Goal: Information Seeking & Learning: Learn about a topic

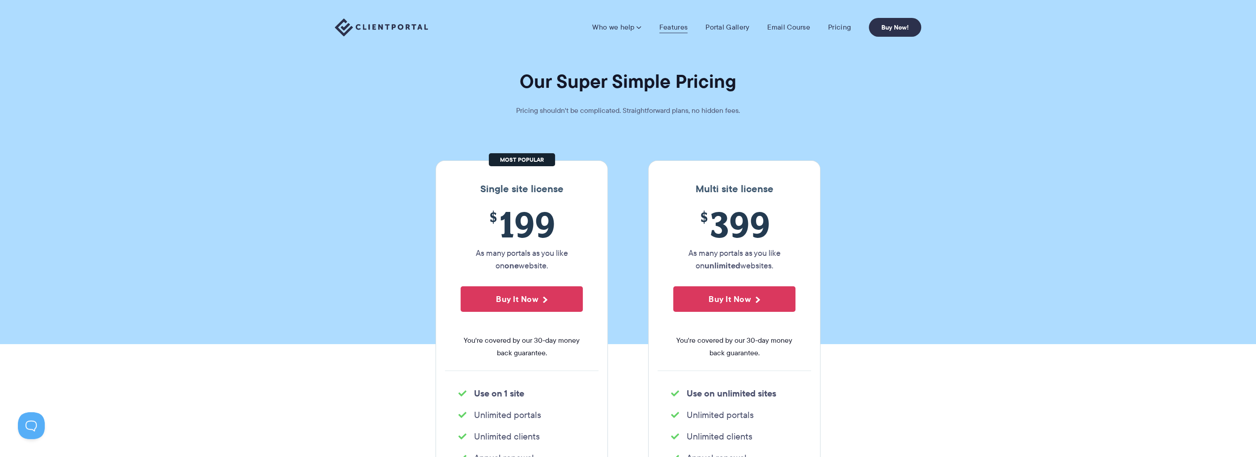
click at [679, 27] on link "Features" at bounding box center [674, 27] width 28 height 9
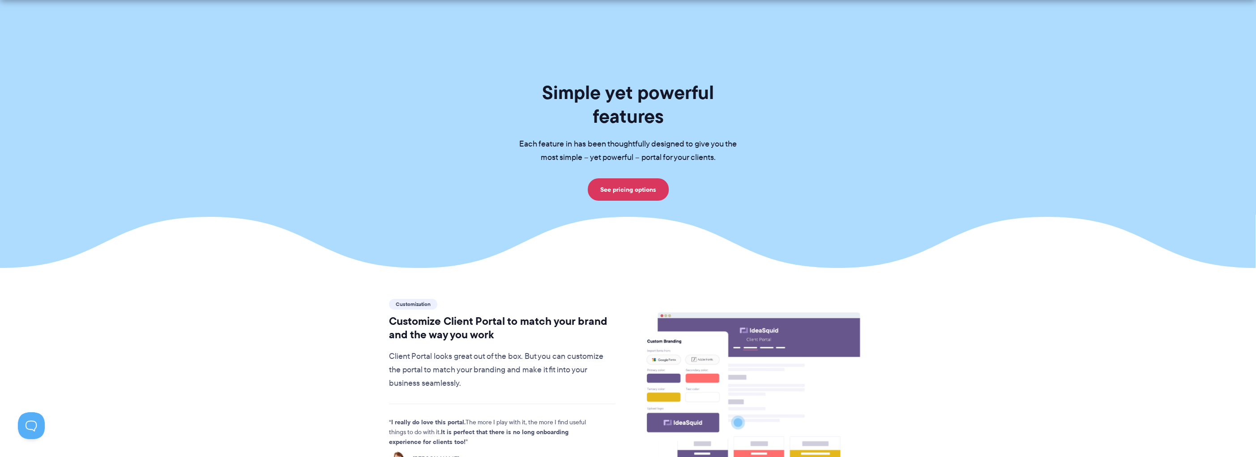
scroll to position [209, 0]
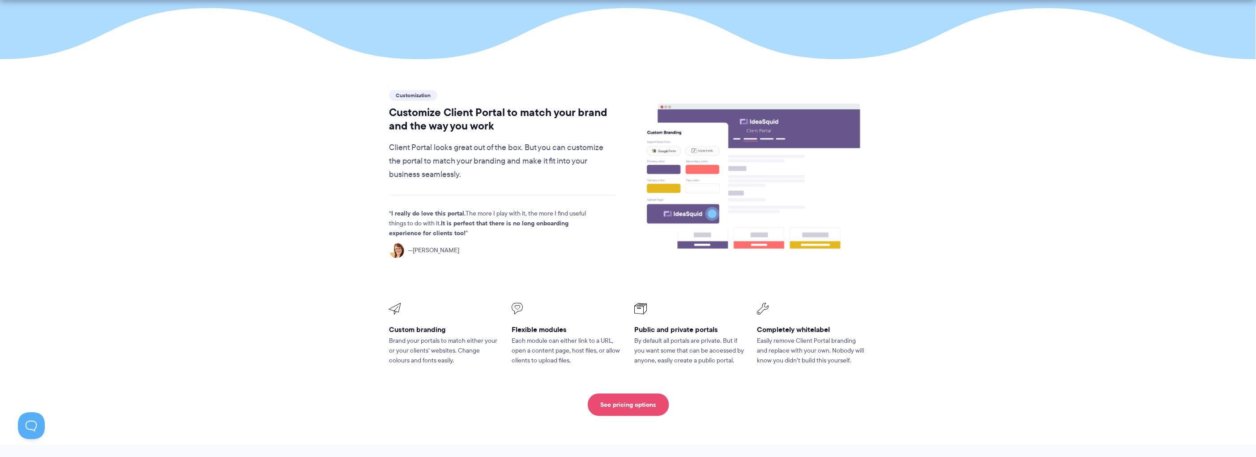
click at [636, 393] on link "See pricing options" at bounding box center [628, 404] width 81 height 22
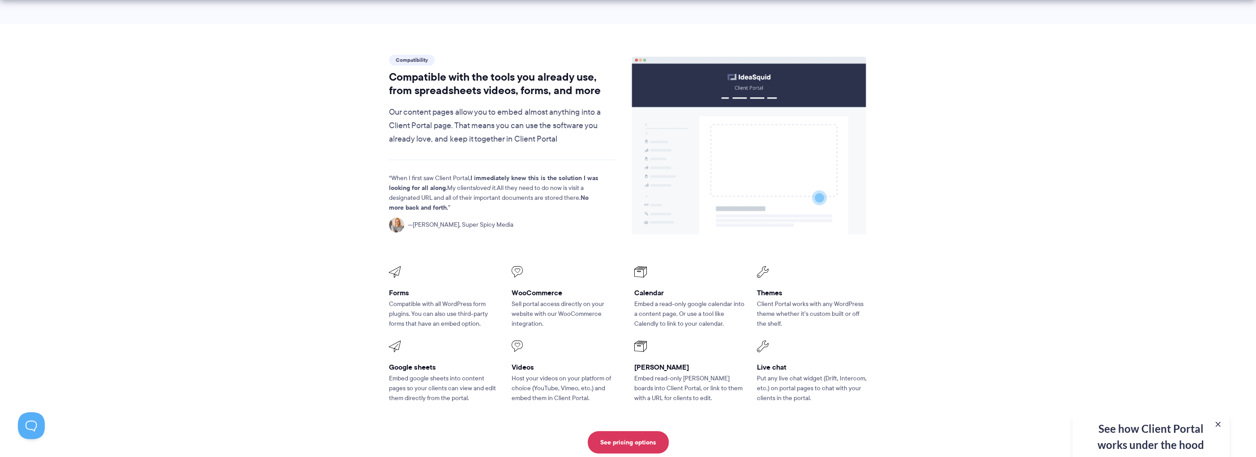
scroll to position [1045, 0]
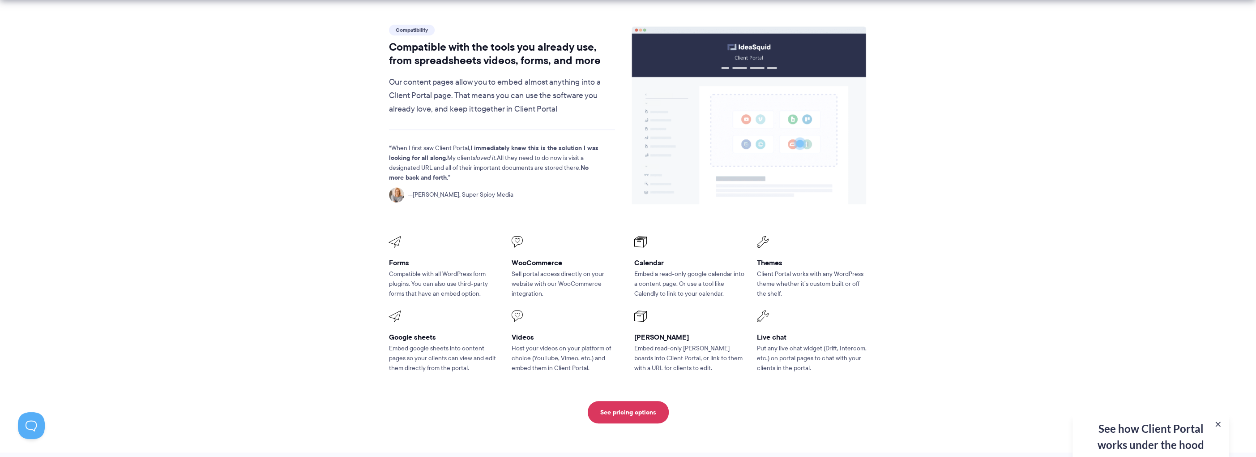
click at [647, 343] on p "Embed read-only Trello boards into Client Portal, or link to them with a URL fo…" at bounding box center [689, 358] width 110 height 30
click at [573, 343] on p "Host your videos on your platform of choice (YouTube, Vimeo, etc.) and embed th…" at bounding box center [567, 358] width 110 height 30
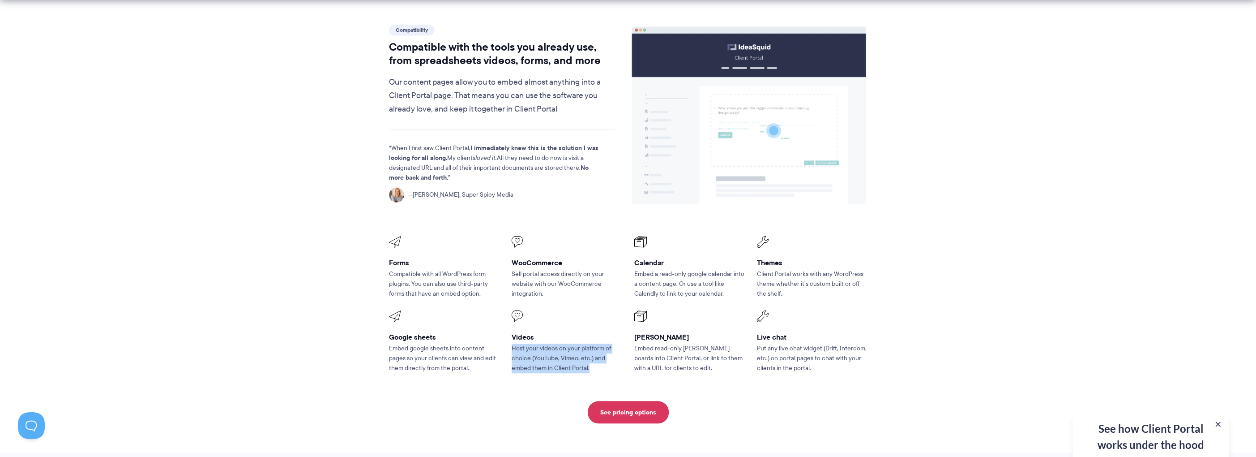
click at [573, 343] on p "Host your videos on your platform of choice (YouTube, Vimeo, etc.) and embed th…" at bounding box center [567, 358] width 110 height 30
click at [472, 343] on p "Embed google sheets into content pages so your clients can view and edit them d…" at bounding box center [444, 358] width 110 height 30
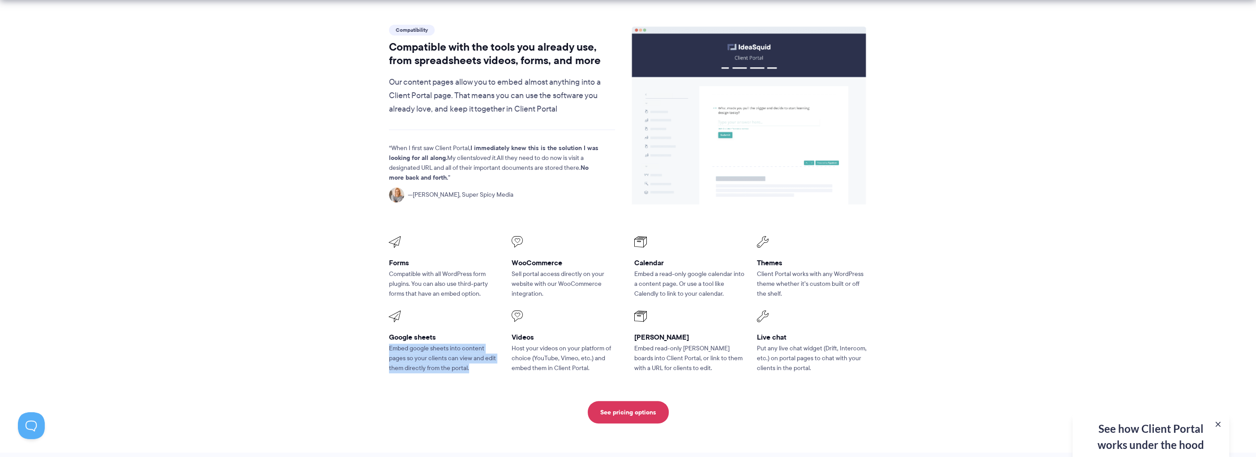
click at [472, 343] on p "Embed google sheets into content pages so your clients can view and edit them d…" at bounding box center [444, 358] width 110 height 30
click at [450, 343] on p "Embed google sheets into content pages so your clients can view and edit them d…" at bounding box center [444, 358] width 110 height 30
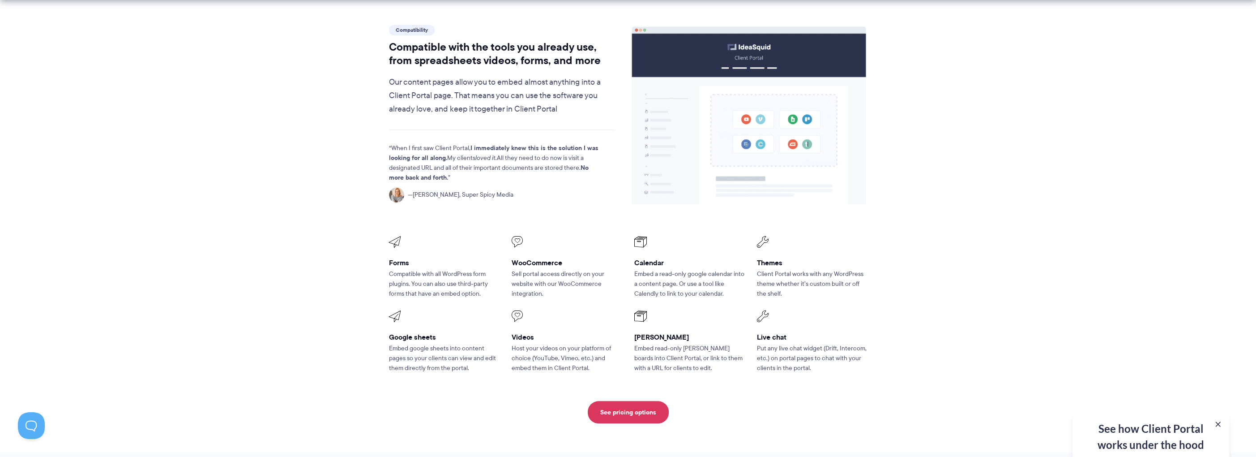
click at [562, 343] on p "Host your videos on your platform of choice (YouTube, Vimeo, etc.) and embed th…" at bounding box center [567, 358] width 110 height 30
click at [541, 269] on p "Sell portal access directly on your website with our WooCommerce integration." at bounding box center [567, 284] width 110 height 30
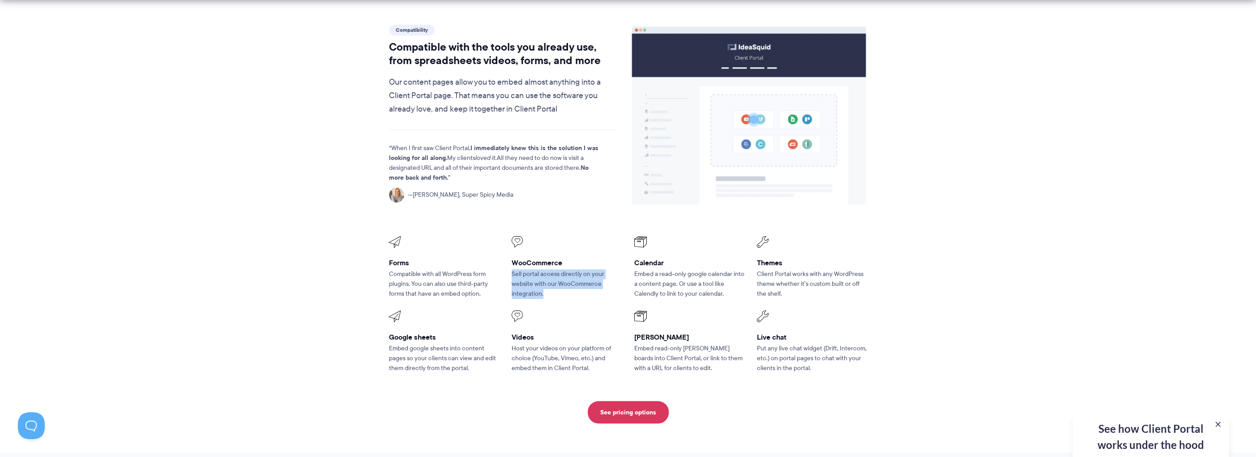
click at [541, 269] on p "Sell portal access directly on your website with our WooCommerce integration." at bounding box center [567, 284] width 110 height 30
click at [654, 269] on p "Embed a read-only google calendar into a content page. Or use a tool like Calen…" at bounding box center [689, 284] width 110 height 30
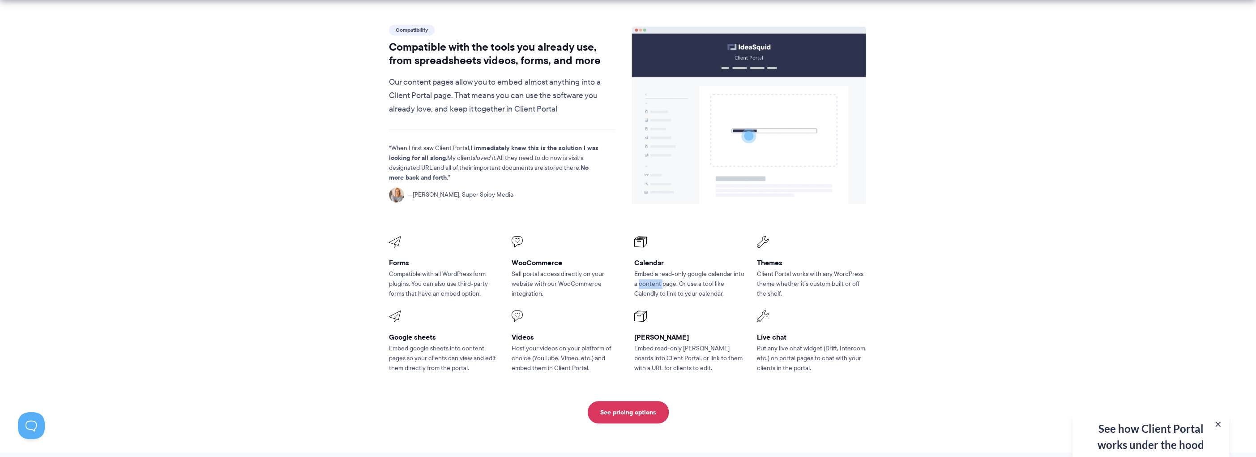
click at [654, 269] on p "Embed a read-only google calendar into a content page. Or use a tool like Calen…" at bounding box center [689, 284] width 110 height 30
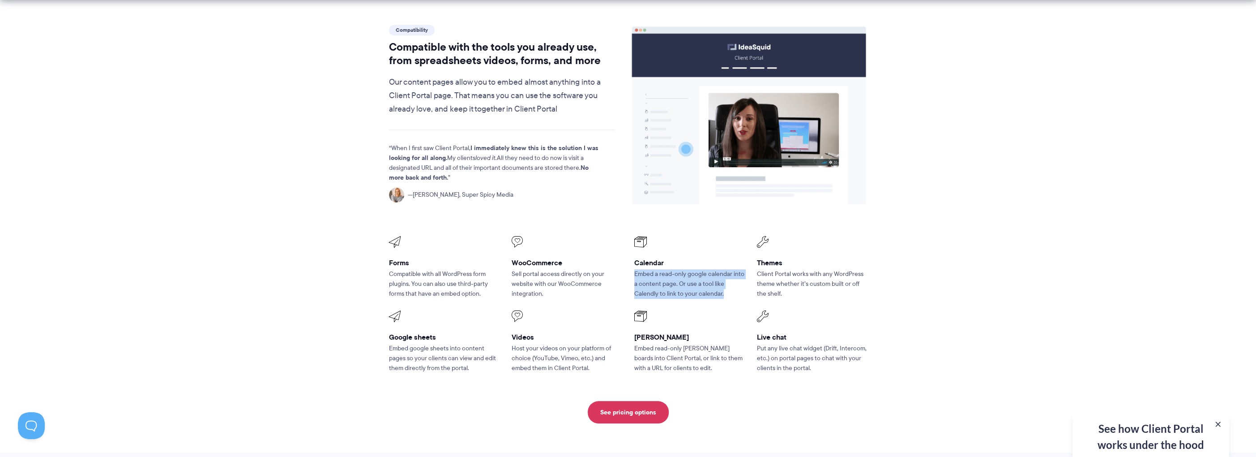
click at [680, 269] on p "Embed a read-only google calendar into a content page. Or use a tool like Calen…" at bounding box center [689, 284] width 110 height 30
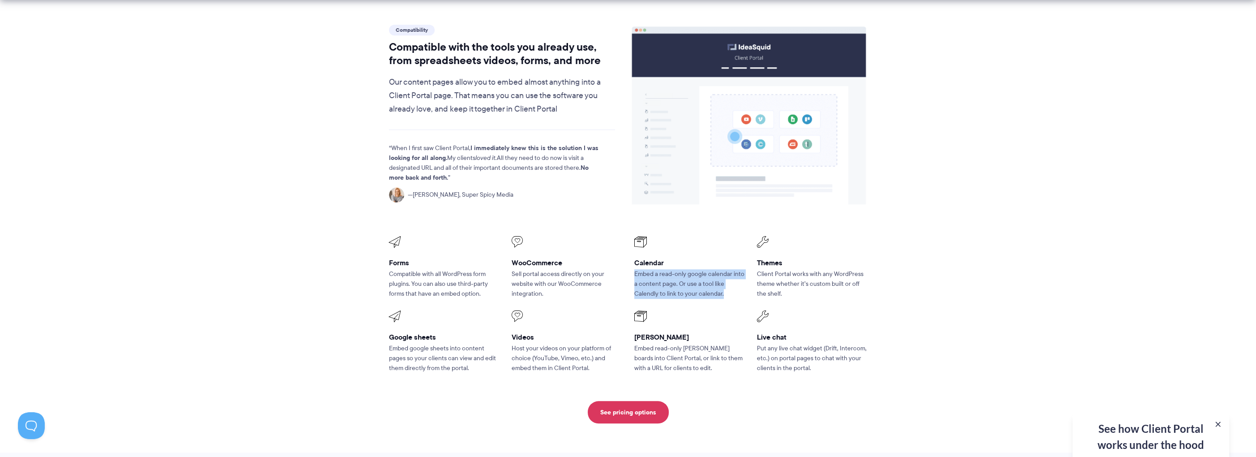
click at [680, 269] on p "Embed a read-only google calendar into a content page. Or use a tool like Calen…" at bounding box center [689, 284] width 110 height 30
click at [582, 269] on p "Sell portal access directly on your website with our WooCommerce integration." at bounding box center [567, 284] width 110 height 30
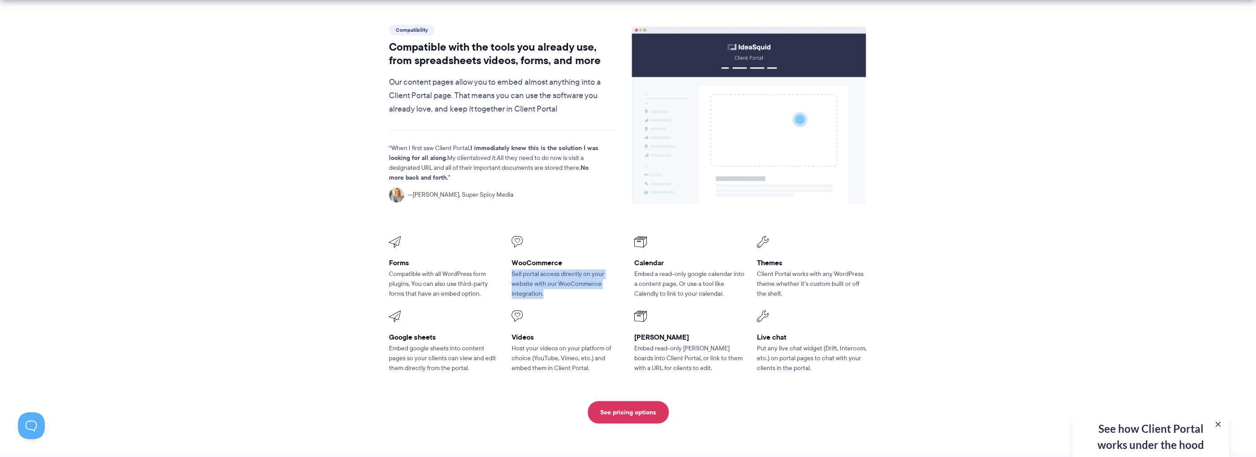
click at [582, 269] on p "Sell portal access directly on your website with our WooCommerce integration." at bounding box center [567, 284] width 110 height 30
click at [442, 269] on p "Compatible with all WordPress form plugins. You can also use third-party forms …" at bounding box center [444, 284] width 110 height 30
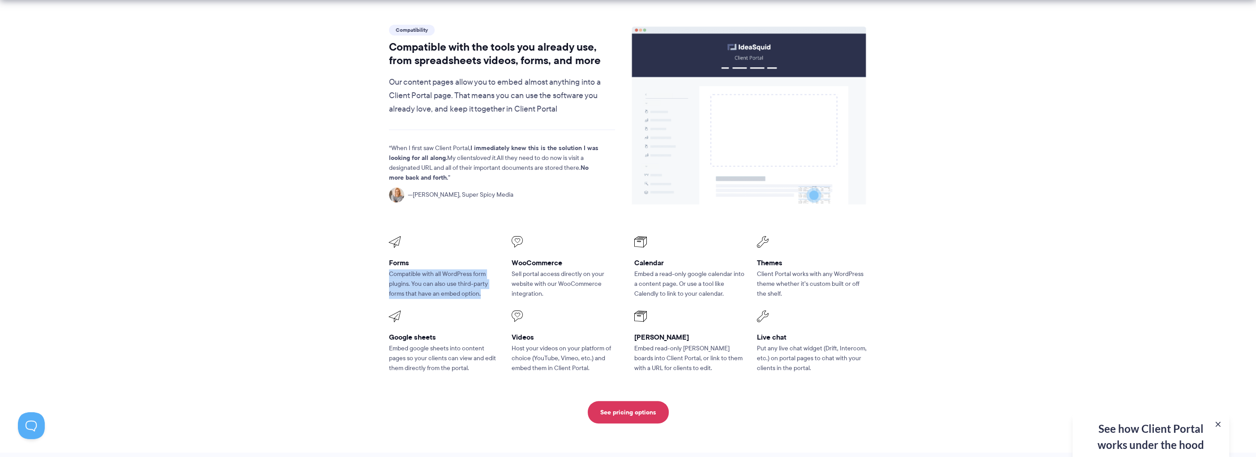
click at [442, 269] on p "Compatible with all WordPress form plugins. You can also use third-party forms …" at bounding box center [444, 284] width 110 height 30
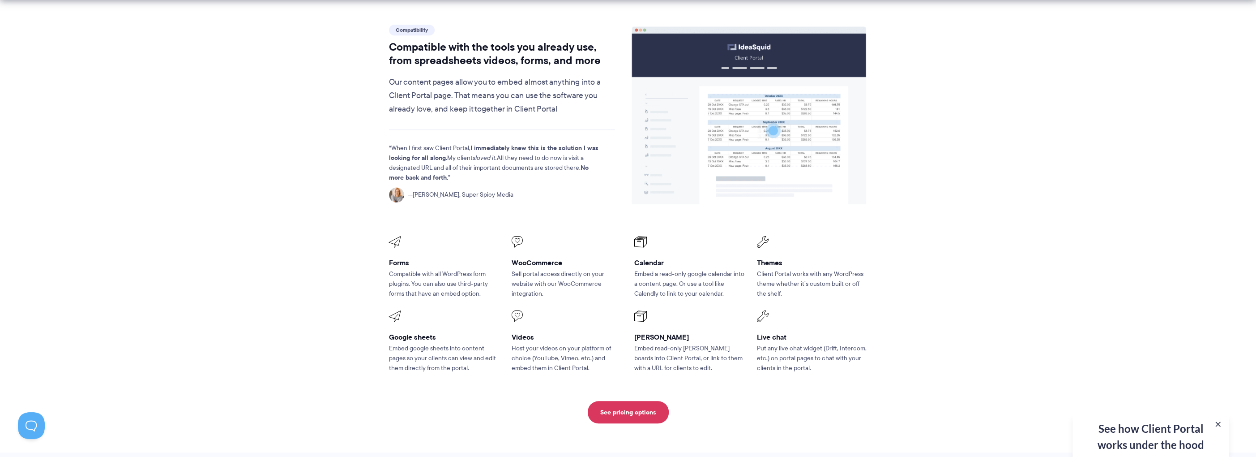
click at [567, 269] on p "Sell portal access directly on your website with our WooCommerce integration." at bounding box center [567, 284] width 110 height 30
click at [663, 269] on p "Embed a read-only google calendar into a content page. Or use a tool like Calen…" at bounding box center [689, 284] width 110 height 30
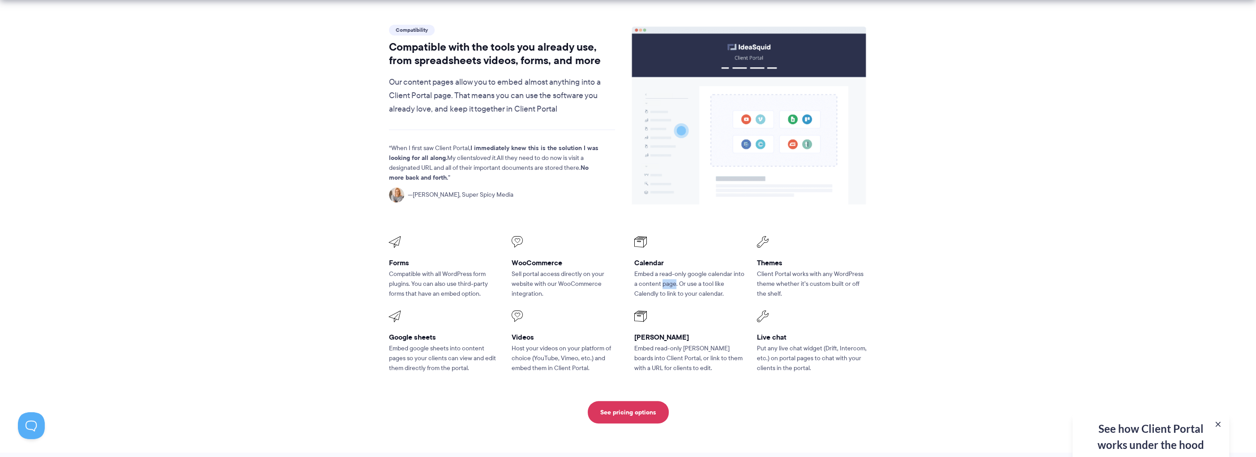
click at [663, 269] on p "Embed a read-only google calendar into a content page. Or use a tool like Calen…" at bounding box center [689, 284] width 110 height 30
click at [807, 269] on p "Client Portal works with any WordPress theme whether it’s custom built or off t…" at bounding box center [812, 284] width 110 height 30
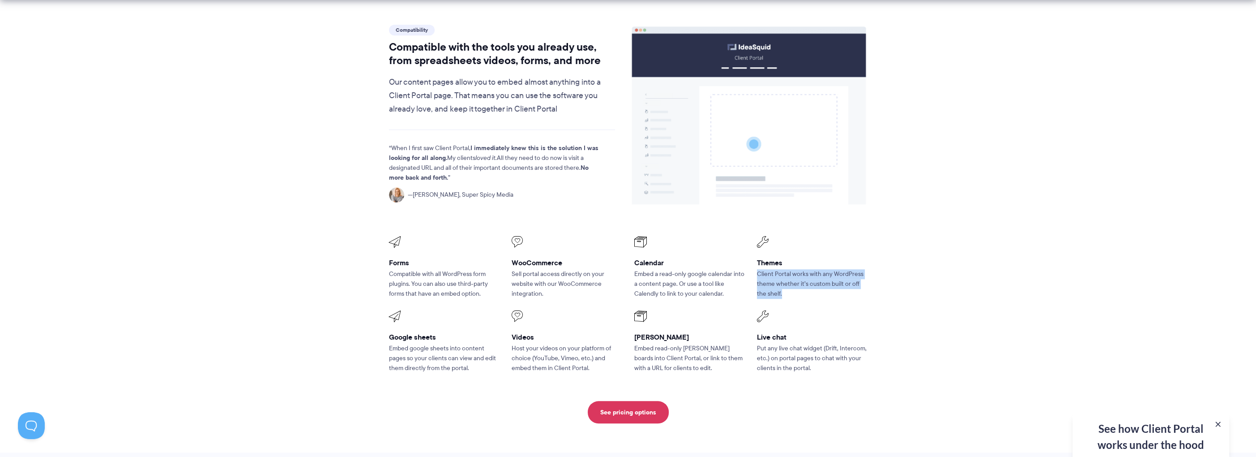
click at [807, 269] on p "Client Portal works with any WordPress theme whether it’s custom built or off t…" at bounding box center [812, 284] width 110 height 30
click at [808, 269] on p "Client Portal works with any WordPress theme whether it’s custom built or off t…" at bounding box center [812, 284] width 110 height 30
click at [700, 269] on p "Embed a read-only google calendar into a content page. Or use a tool like Calen…" at bounding box center [689, 284] width 110 height 30
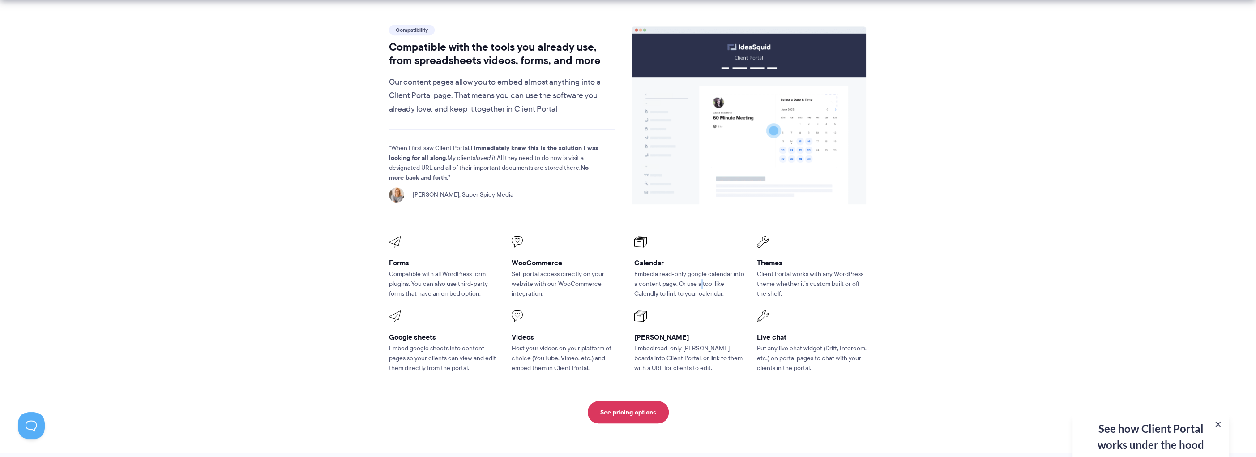
click at [700, 269] on p "Embed a read-only google calendar into a content page. Or use a tool like Calen…" at bounding box center [689, 284] width 110 height 30
click at [676, 269] on p "Embed a read-only google calendar into a content page. Or use a tool like Calen…" at bounding box center [689, 284] width 110 height 30
click at [583, 269] on p "Sell portal access directly on your website with our WooCommerce integration." at bounding box center [567, 284] width 110 height 30
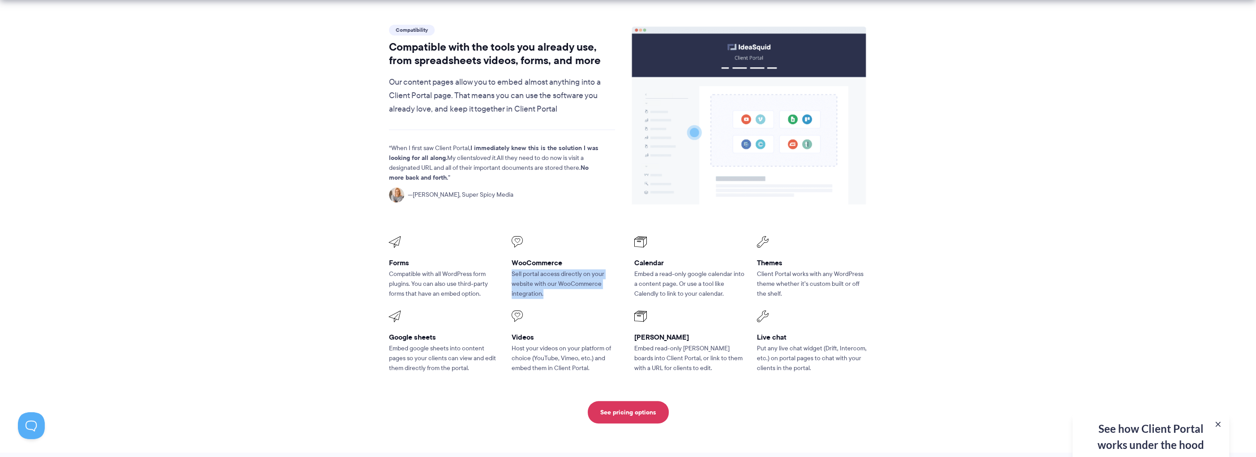
click at [583, 269] on p "Sell portal access directly on your website with our WooCommerce integration." at bounding box center [567, 284] width 110 height 30
click at [531, 269] on p "Sell portal access directly on your website with our WooCommerce integration." at bounding box center [567, 284] width 110 height 30
click at [480, 269] on p "Compatible with all WordPress form plugins. You can also use third-party forms …" at bounding box center [444, 284] width 110 height 30
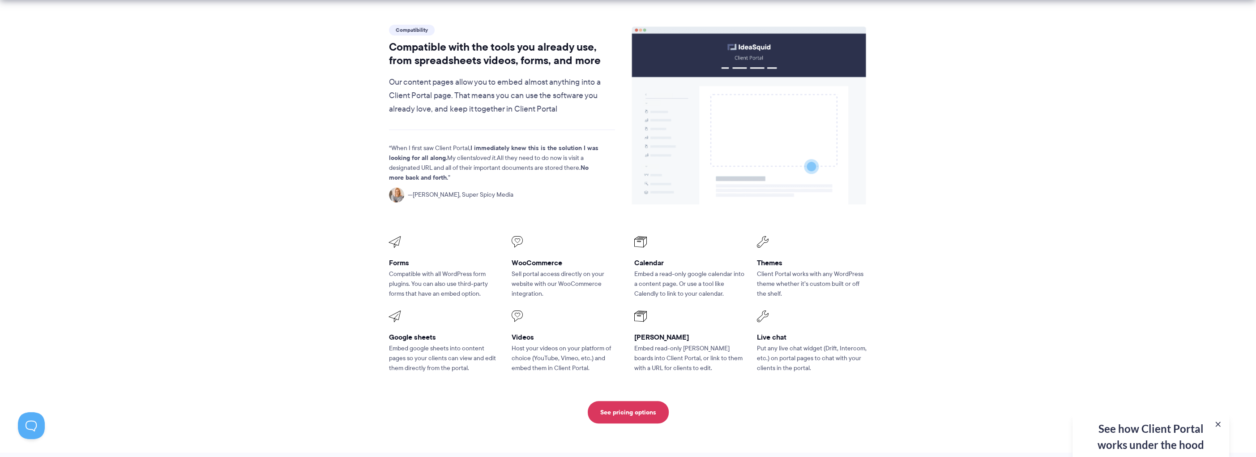
click at [480, 269] on p "Compatible with all WordPress form plugins. You can also use third-party forms …" at bounding box center [444, 284] width 110 height 30
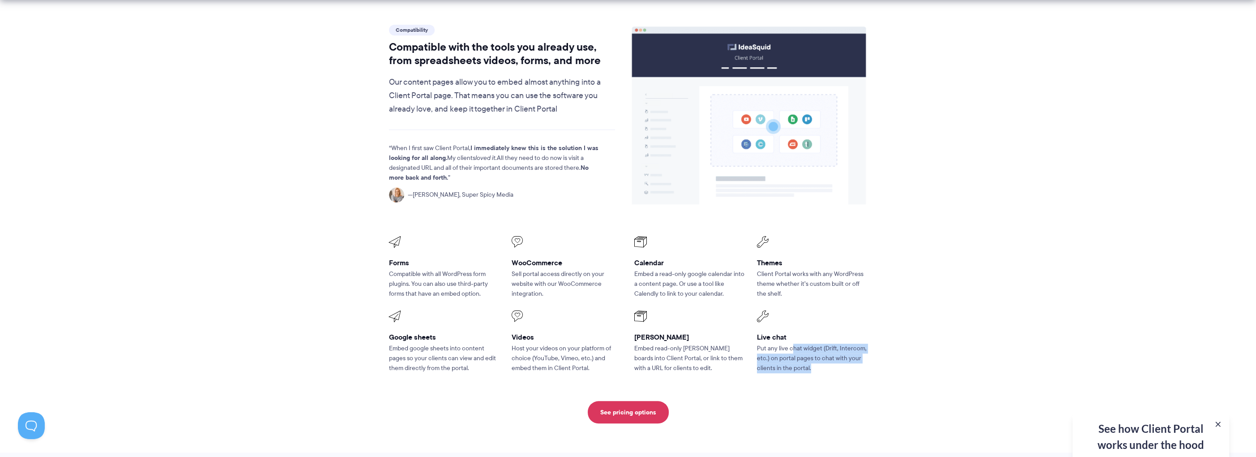
drag, startPoint x: 791, startPoint y: 325, endPoint x: 820, endPoint y: 343, distance: 33.8
click at [820, 343] on p "Put any live chat widget (Drift, Intercom, etc.) on portal pages to chat with y…" at bounding box center [812, 358] width 110 height 30
drag, startPoint x: 820, startPoint y: 343, endPoint x: 754, endPoint y: 322, distance: 68.7
click at [754, 322] on li "Live chat Put any live chat widget (Drift, Intercom, etc.) on portal pages to c…" at bounding box center [812, 341] width 123 height 75
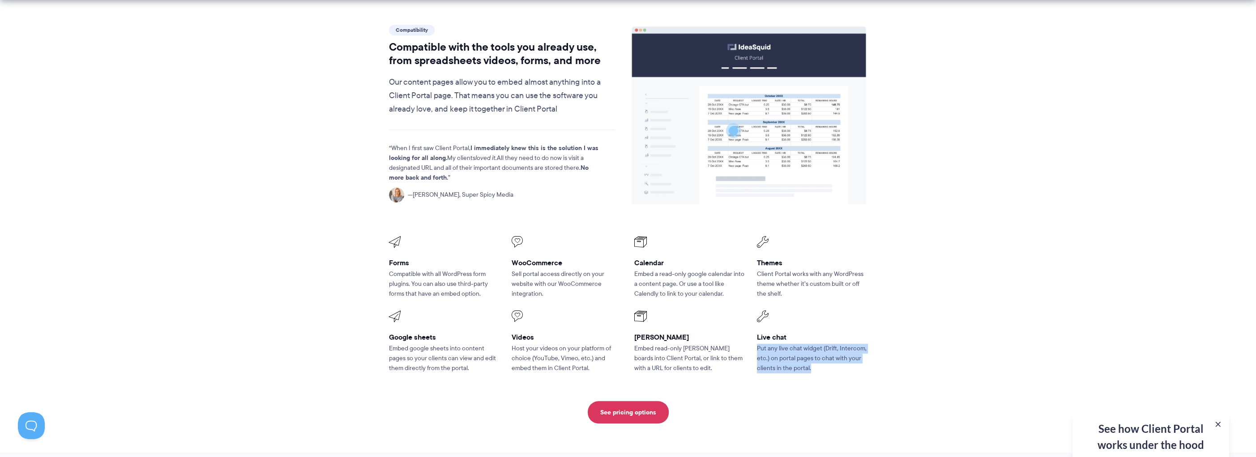
click at [754, 322] on li "Live chat Put any live chat widget (Drift, Intercom, etc.) on portal pages to c…" at bounding box center [812, 341] width 123 height 75
click at [764, 269] on p "Client Portal works with any WordPress theme whether it’s custom built or off t…" at bounding box center [812, 284] width 110 height 30
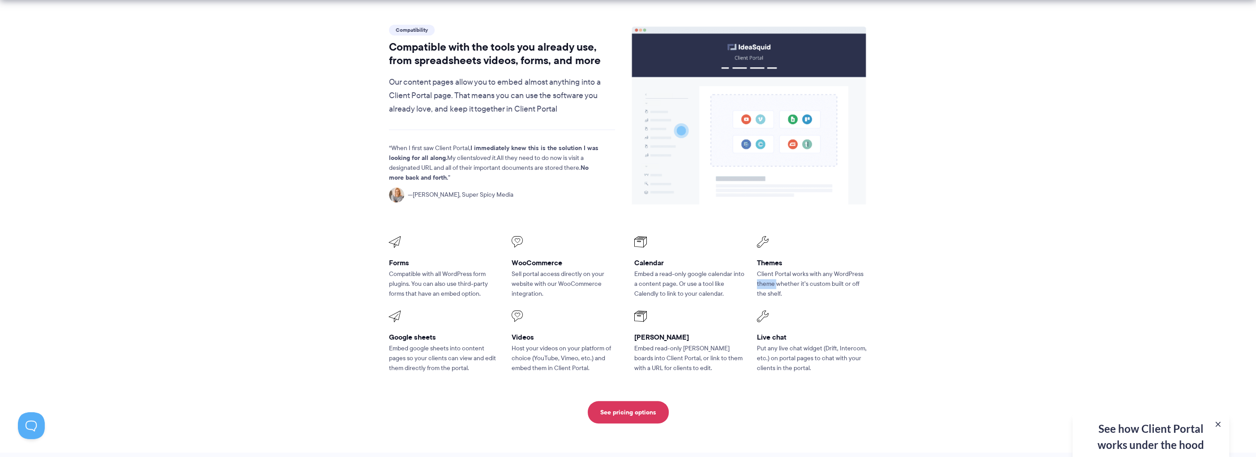
click at [764, 269] on p "Client Portal works with any WordPress theme whether it’s custom built or off t…" at bounding box center [812, 284] width 110 height 30
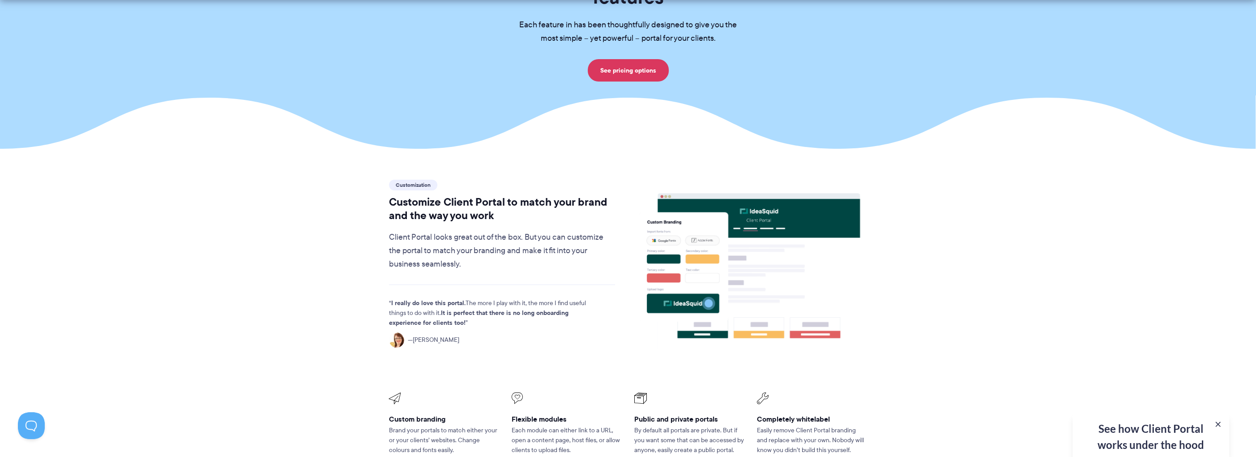
scroll to position [298, 0]
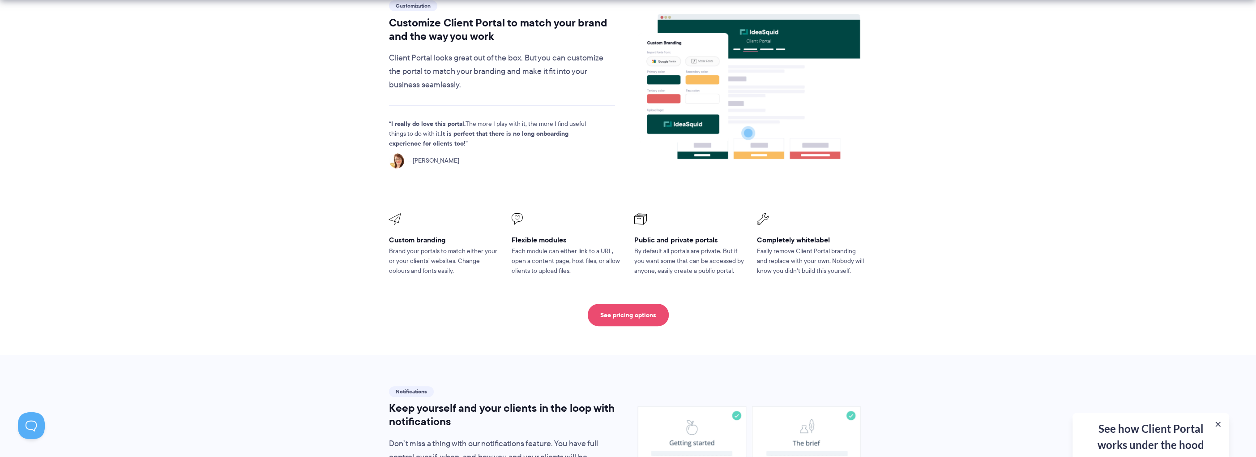
click at [655, 304] on link "See pricing options" at bounding box center [628, 315] width 81 height 22
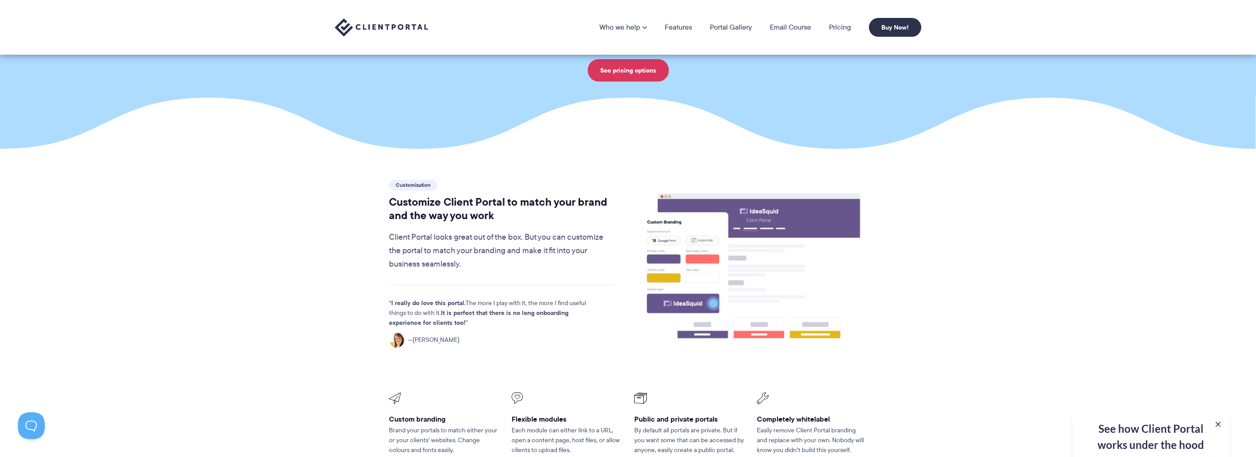
scroll to position [0, 0]
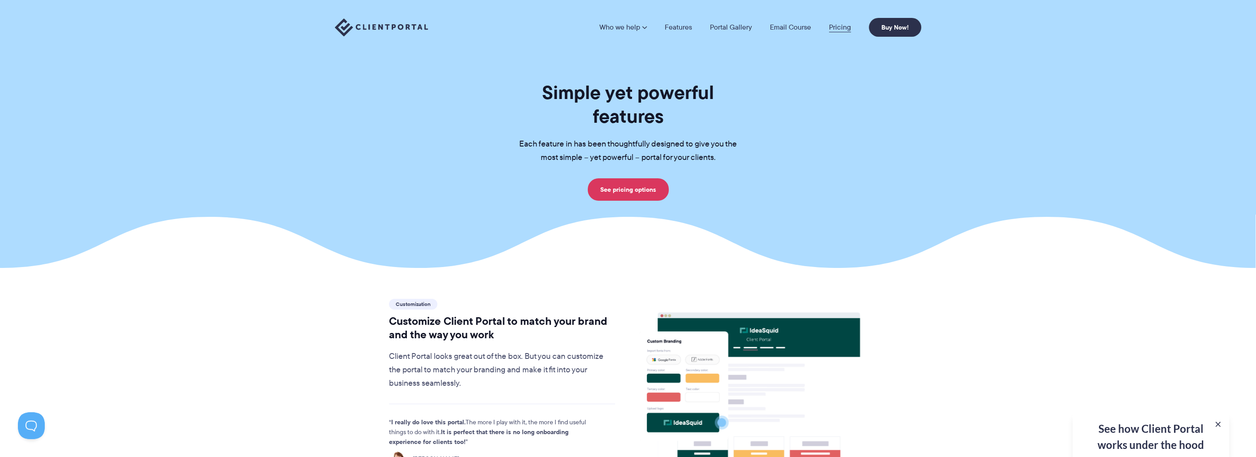
click at [841, 26] on link "Pricing" at bounding box center [840, 27] width 22 height 7
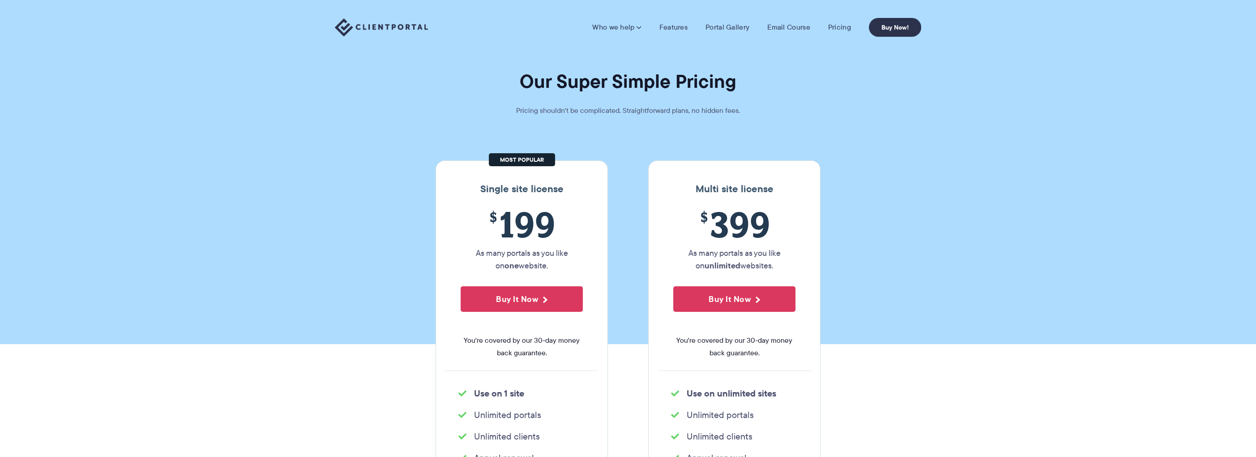
click at [800, 25] on link "Email Course" at bounding box center [788, 27] width 43 height 9
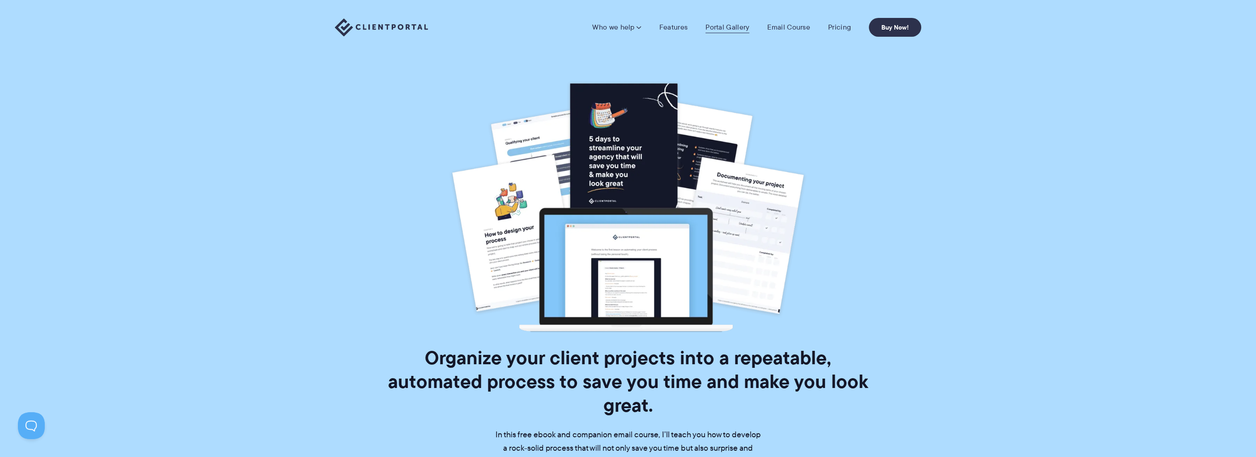
click at [731, 23] on link "Portal Gallery" at bounding box center [728, 27] width 44 height 9
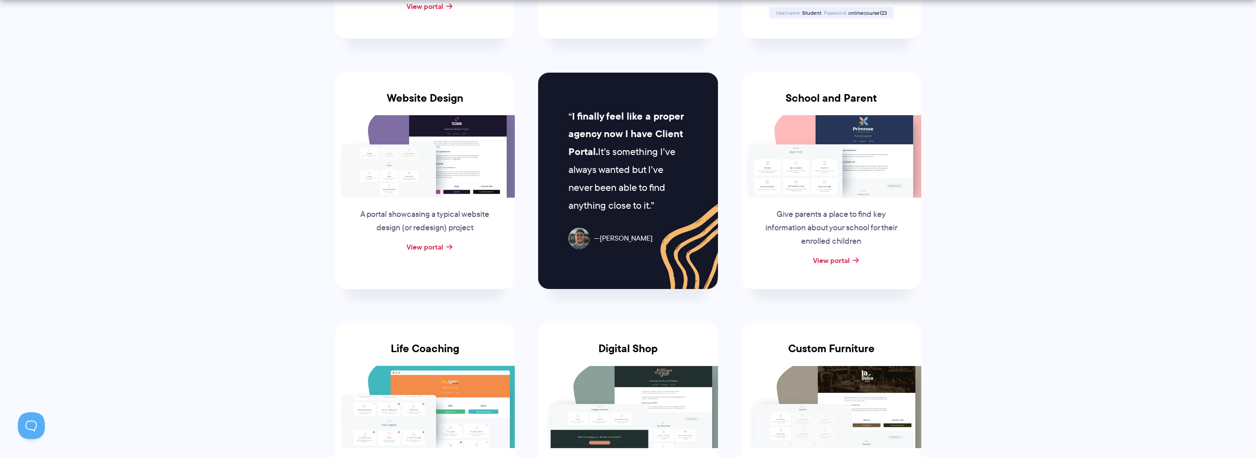
scroll to position [448, 0]
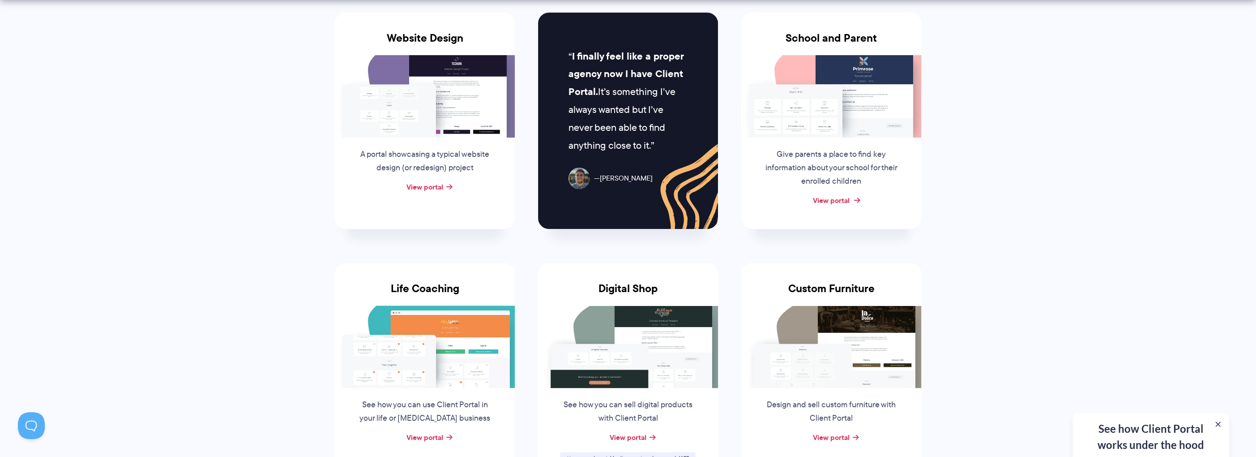
click at [844, 202] on link "View portal" at bounding box center [831, 200] width 37 height 11
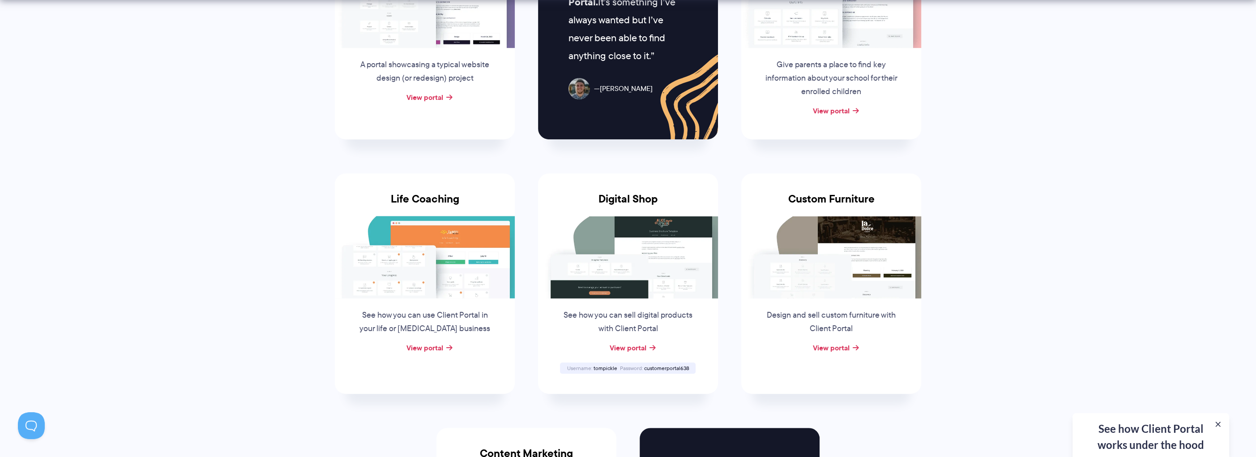
scroll to position [627, 0]
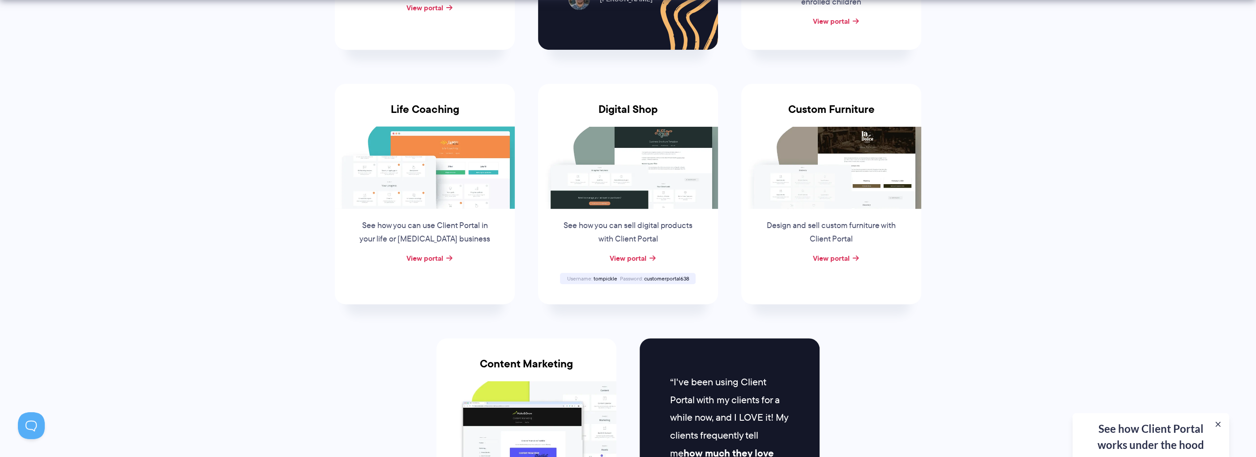
click at [1150, 443] on div "See how Client Portal works under the hood Get an in-depth video covering every…" at bounding box center [1151, 435] width 157 height 44
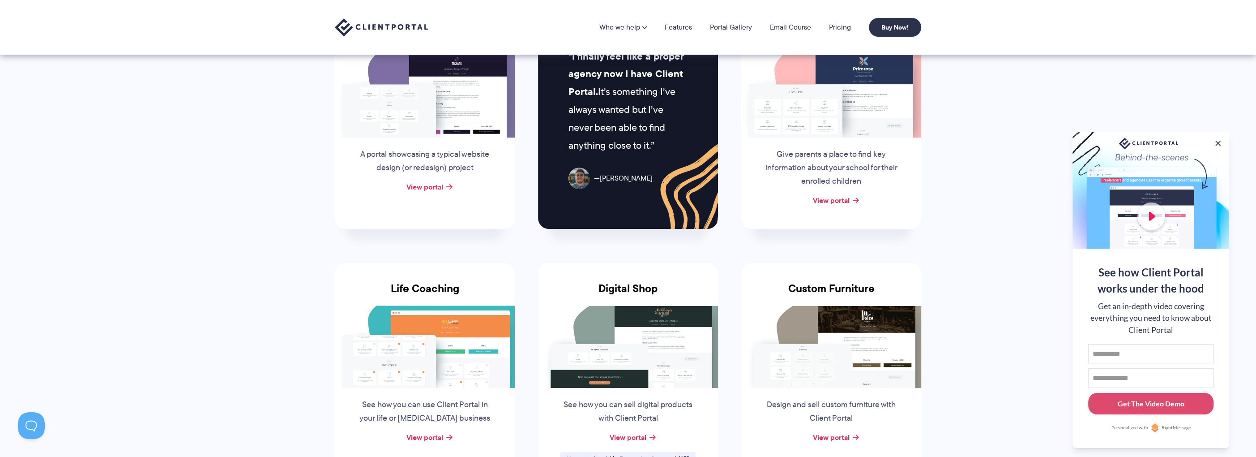
scroll to position [298, 0]
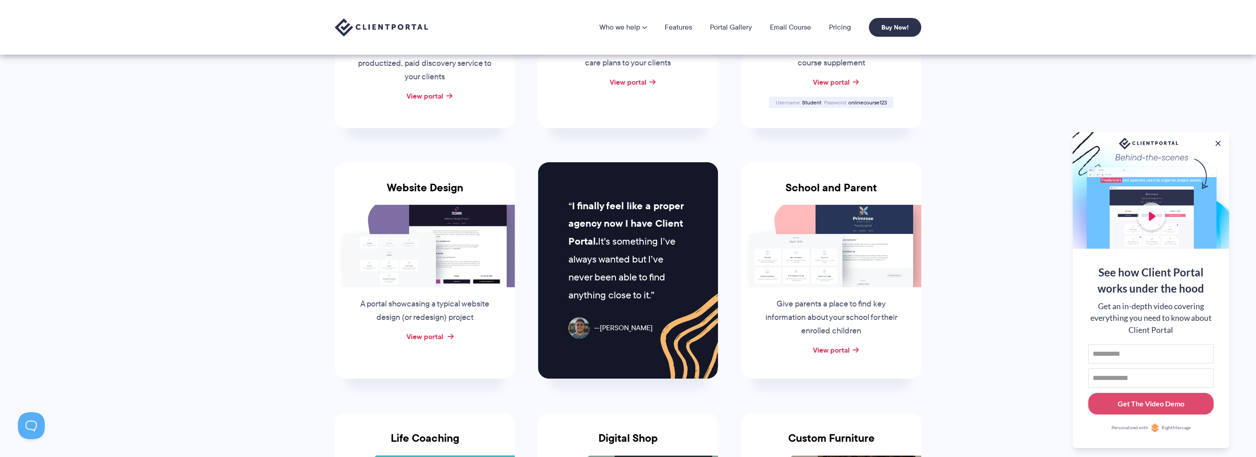
click at [421, 332] on link "View portal" at bounding box center [425, 336] width 37 height 11
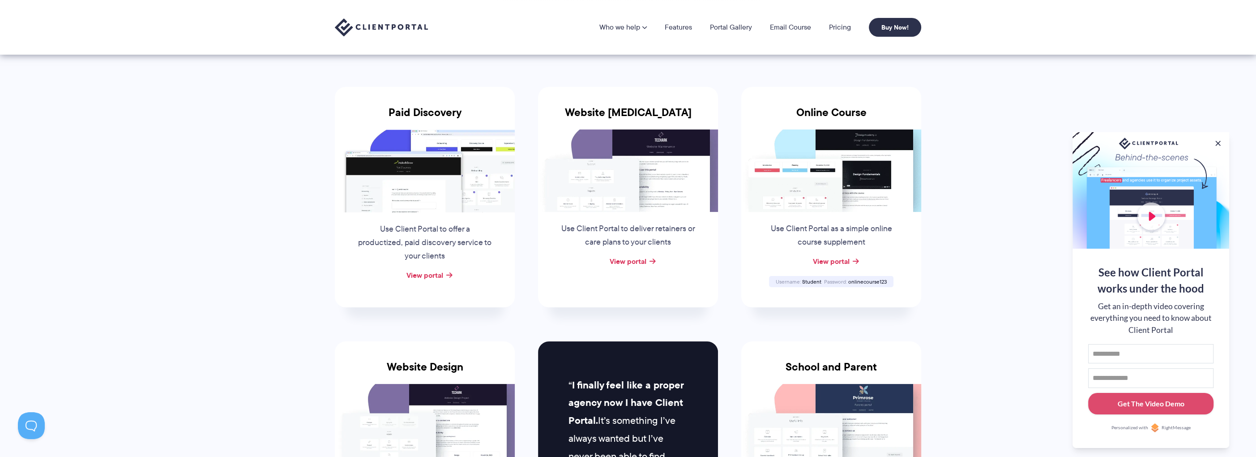
scroll to position [60, 0]
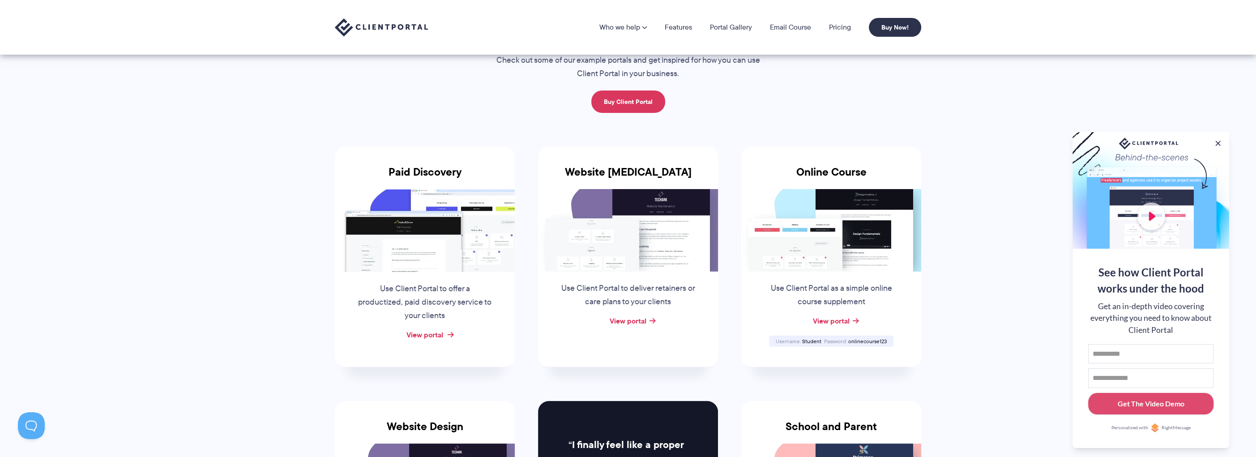
click at [436, 333] on link "View portal" at bounding box center [425, 334] width 37 height 11
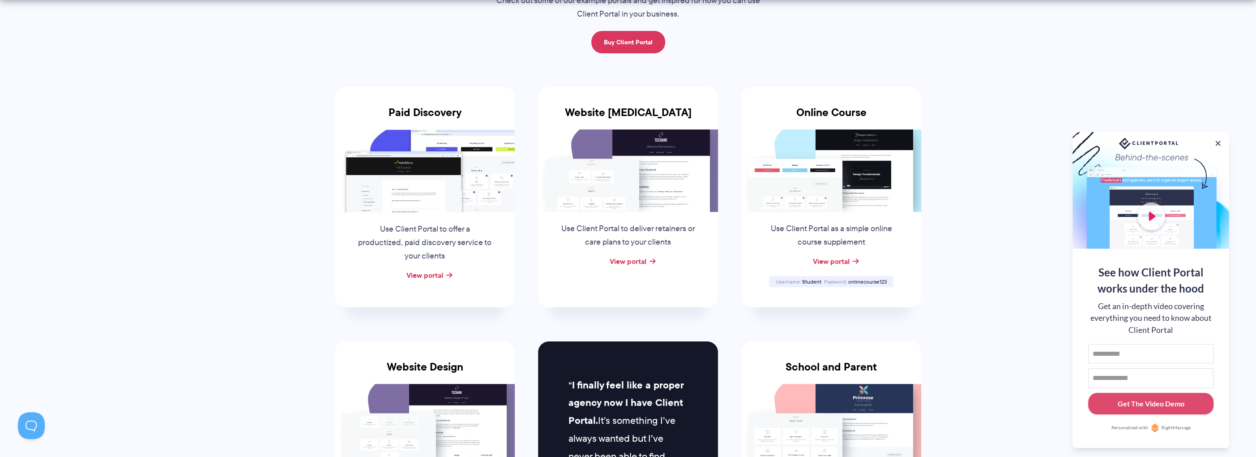
scroll to position [149, 0]
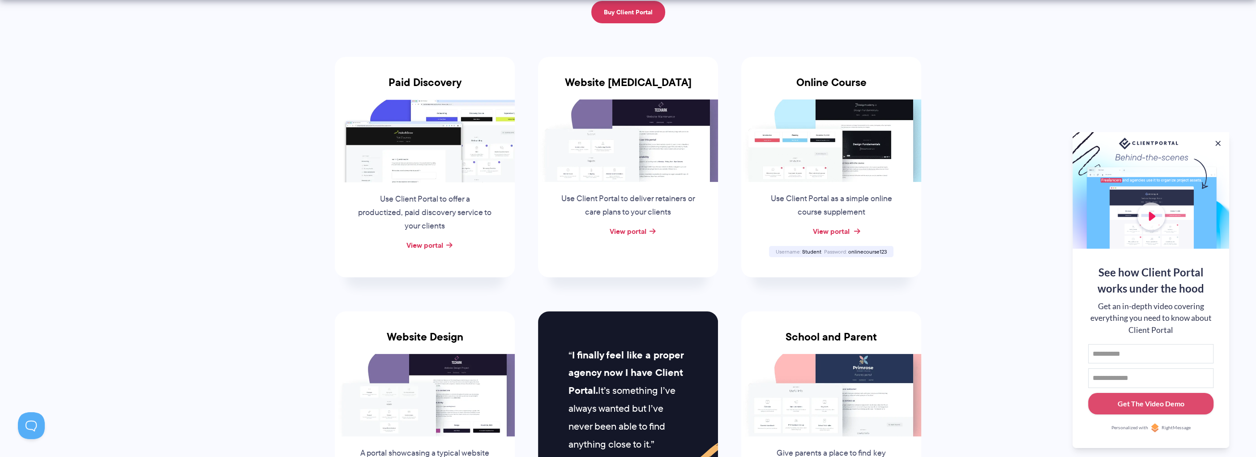
click at [832, 233] on link "View portal" at bounding box center [831, 231] width 37 height 11
click at [812, 251] on span "Student" at bounding box center [811, 252] width 19 height 8
copy span "Student"
click at [865, 249] on span "onlinecourse123" at bounding box center [867, 252] width 39 height 8
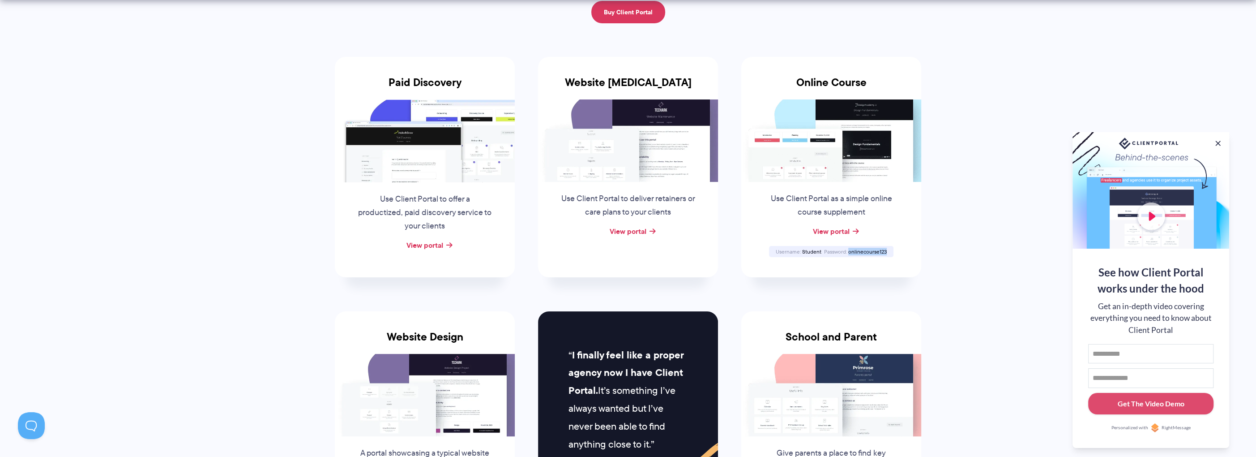
click at [865, 249] on span "onlinecourse123" at bounding box center [867, 252] width 39 height 8
click at [810, 252] on span "Student" at bounding box center [811, 252] width 19 height 8
copy span "Student"
click at [862, 251] on span "onlinecourse123" at bounding box center [867, 252] width 39 height 8
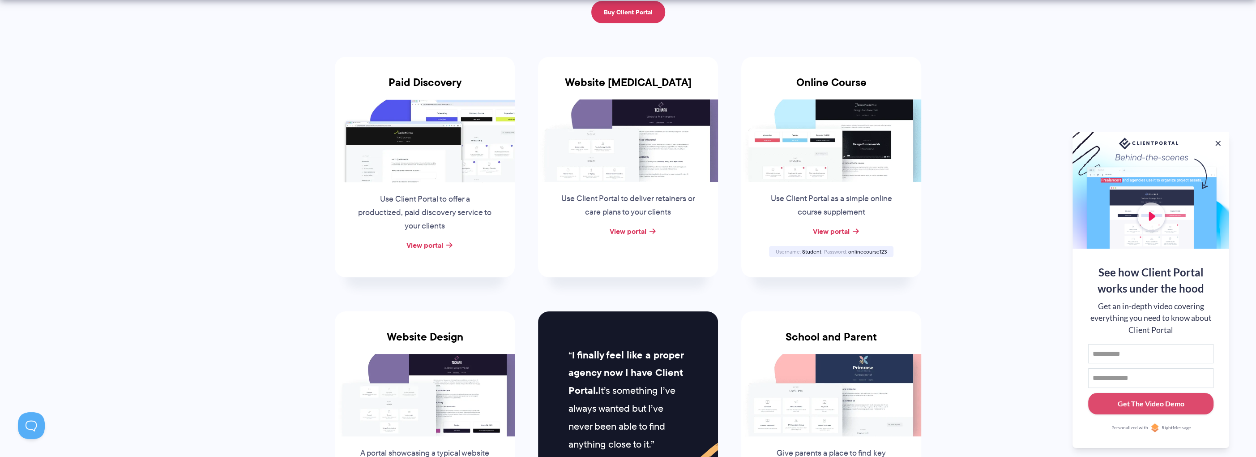
click at [862, 251] on span "onlinecourse123" at bounding box center [867, 252] width 39 height 8
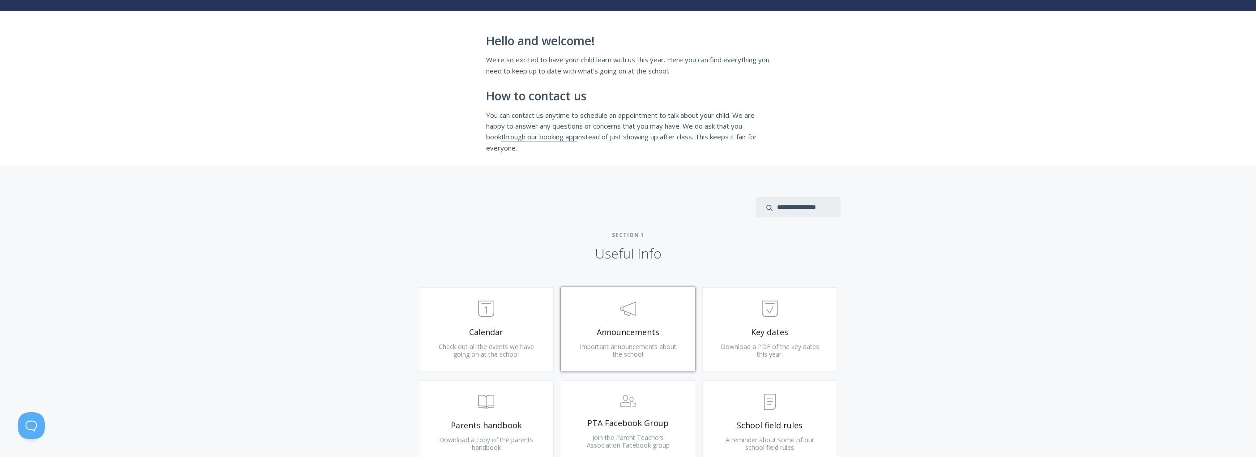
scroll to position [269, 0]
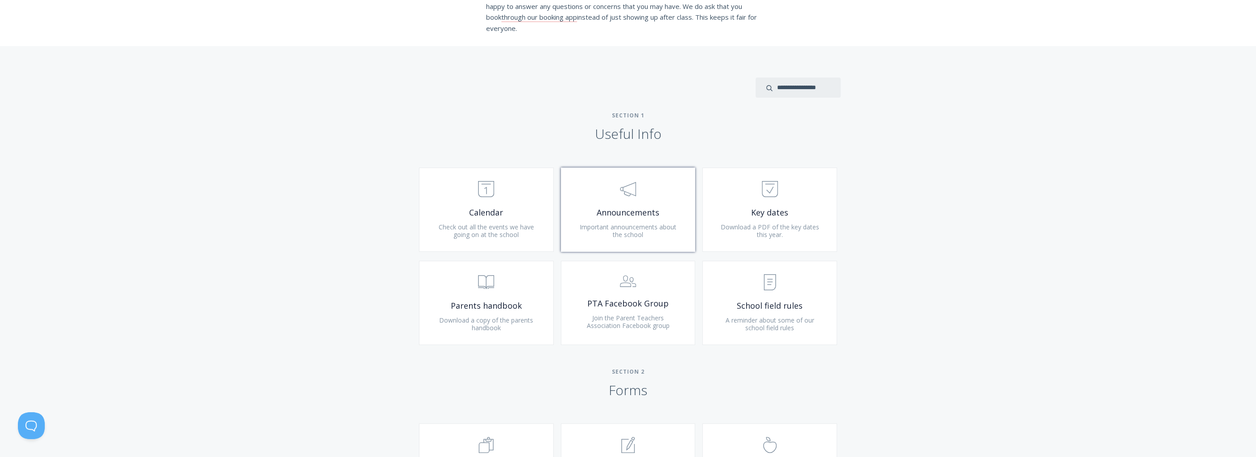
click at [625, 216] on span "Announcements" at bounding box center [628, 212] width 107 height 10
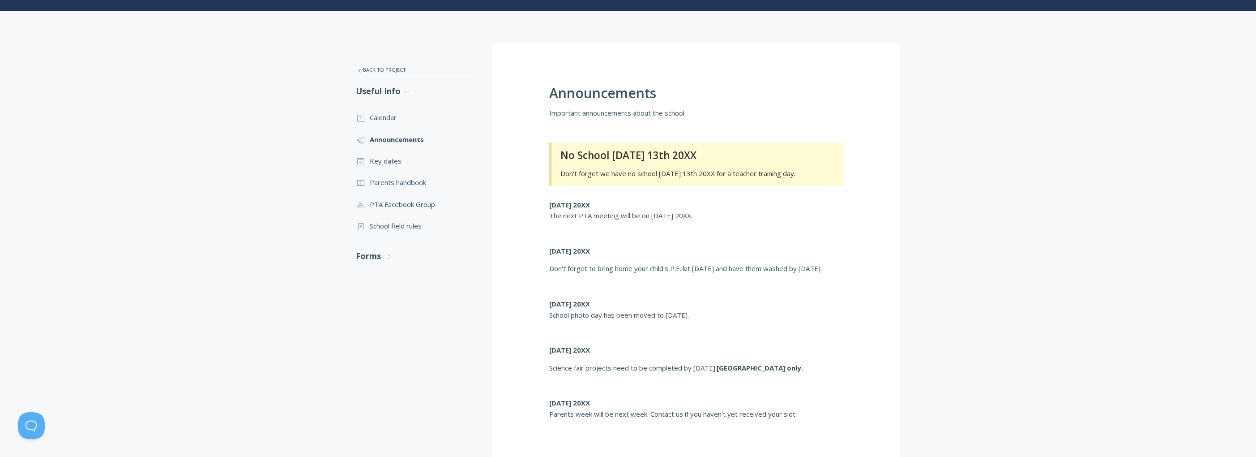
scroll to position [119, 0]
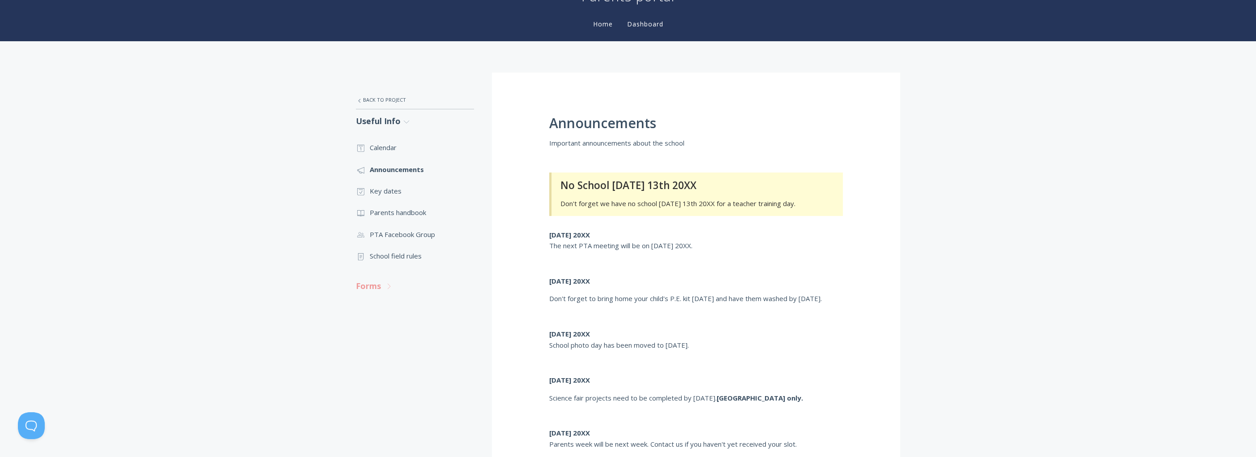
click at [381, 290] on link "Forms .st0{fill:none;stroke:#000000;stroke-width:2;stroke-miterlimit:10;} Untit…" at bounding box center [415, 286] width 118 height 24
click at [674, 273] on div "Announcements Important announcements about the school No School [DATE] 13th 20…" at bounding box center [696, 281] width 408 height 416
click at [659, 224] on div "Announcements Important announcements about the school No School [DATE] 13th 20…" at bounding box center [696, 281] width 408 height 416
click at [639, 191] on h3 "No School on Friday 13th 20XX" at bounding box center [696, 185] width 271 height 11
click at [645, 180] on h3 "No School on Friday 13th 20XX" at bounding box center [696, 185] width 271 height 11
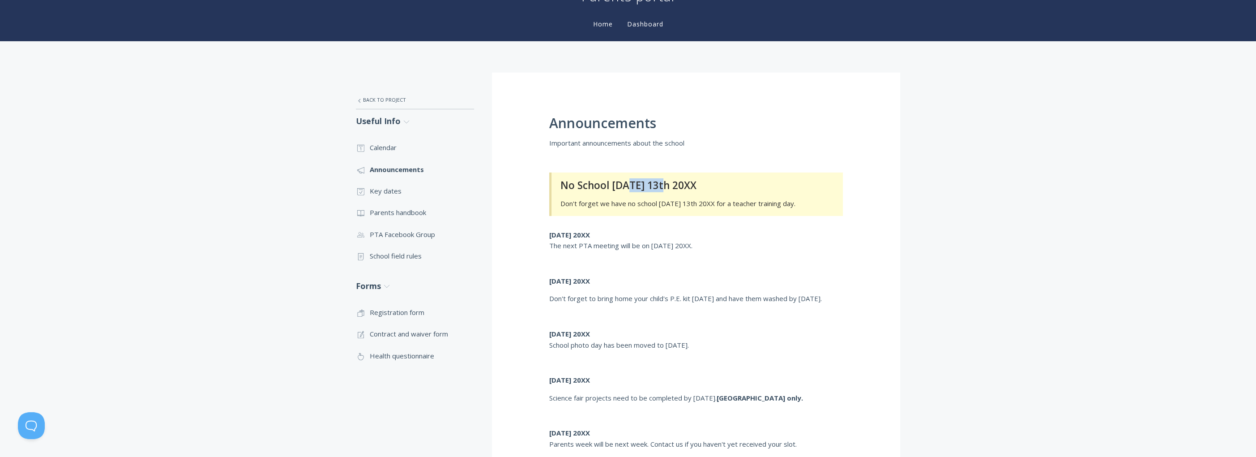
click at [645, 180] on h3 "No School on Friday 13th 20XX" at bounding box center [696, 185] width 271 height 11
click at [622, 202] on p "Don't forget we have no school on Friday 13th 20XX for a teacher training day." at bounding box center [696, 203] width 271 height 11
drag, startPoint x: 599, startPoint y: 184, endPoint x: 576, endPoint y: 170, distance: 27.2
click at [598, 184] on h3 "No School on Friday 13th 20XX" at bounding box center [696, 185] width 271 height 11
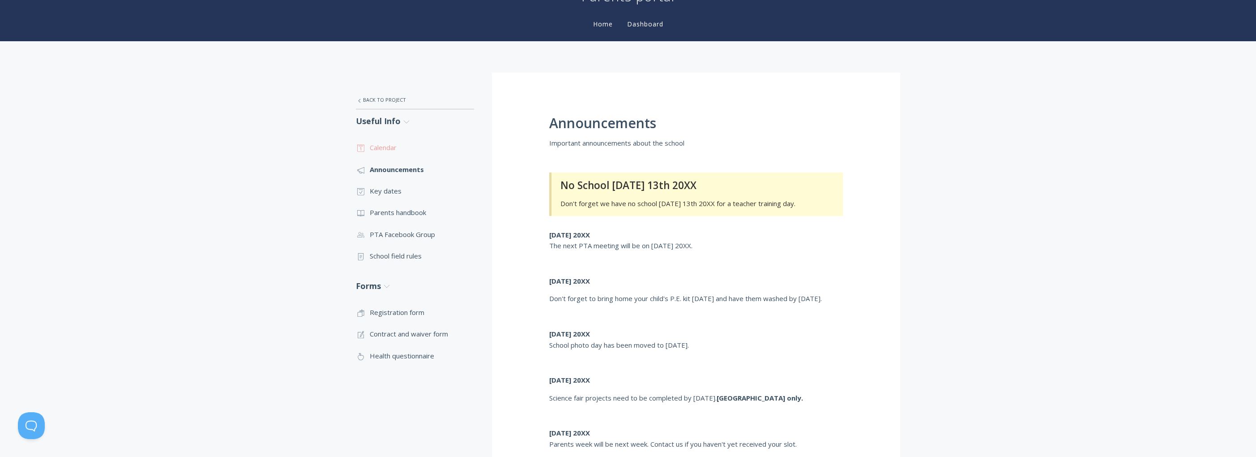
click at [380, 148] on link ".st0{fill:none;stroke:#000000;stroke-width:2;stroke-miterlimit:10;} Untitled-18…" at bounding box center [415, 147] width 118 height 21
click at [411, 312] on link ".st0{fill:none;stroke:#000000;stroke-width:2;stroke-miterlimit:10;} Untitled-16…" at bounding box center [415, 311] width 118 height 21
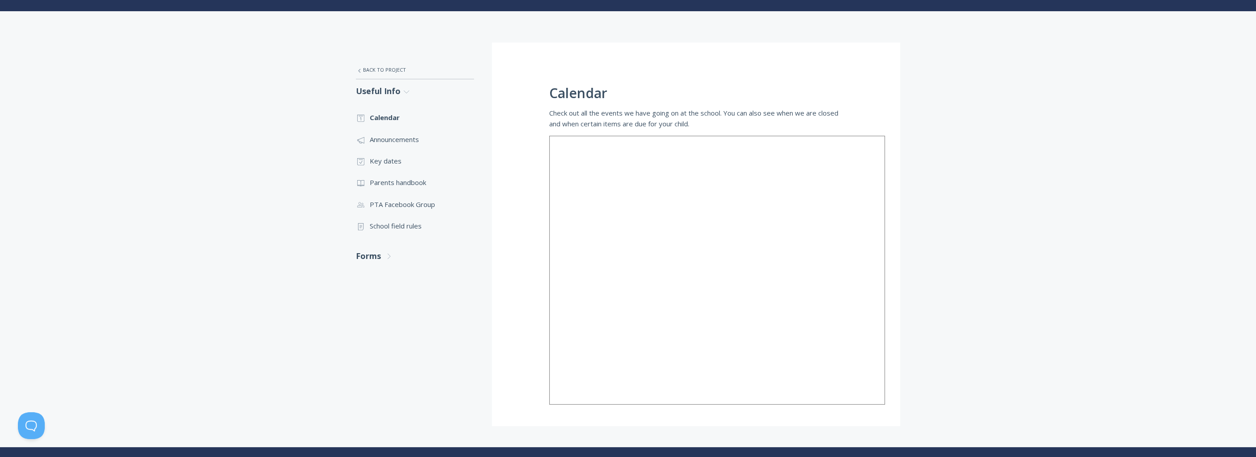
scroll to position [60, 0]
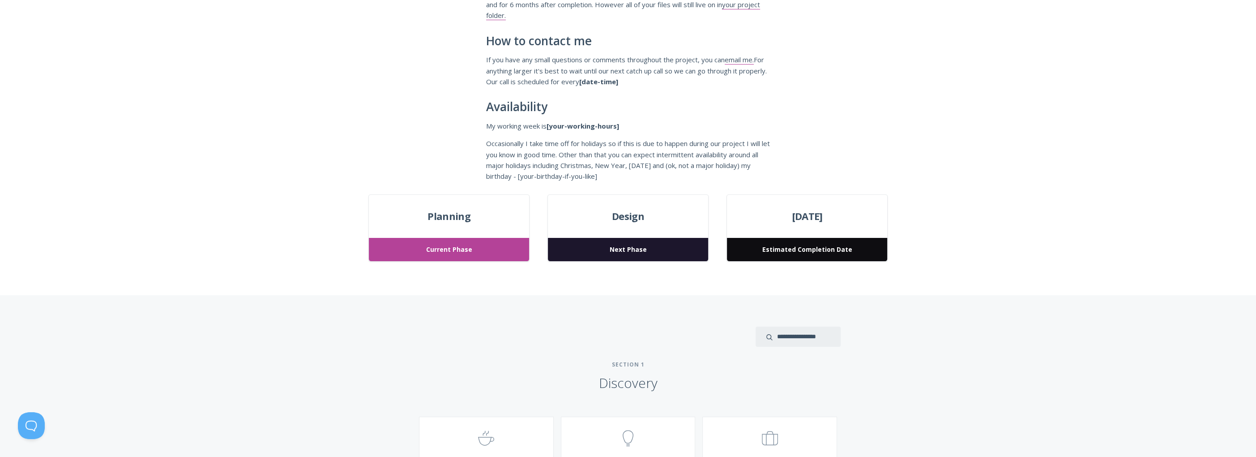
click at [461, 221] on span "Planning" at bounding box center [449, 216] width 160 height 16
click at [453, 248] on span "Current Phase" at bounding box center [449, 250] width 160 height 24
click at [586, 277] on div "Planning Current Phase Design Next Phase March 24, 2023 Estimated Completion Da…" at bounding box center [628, 244] width 573 height 101
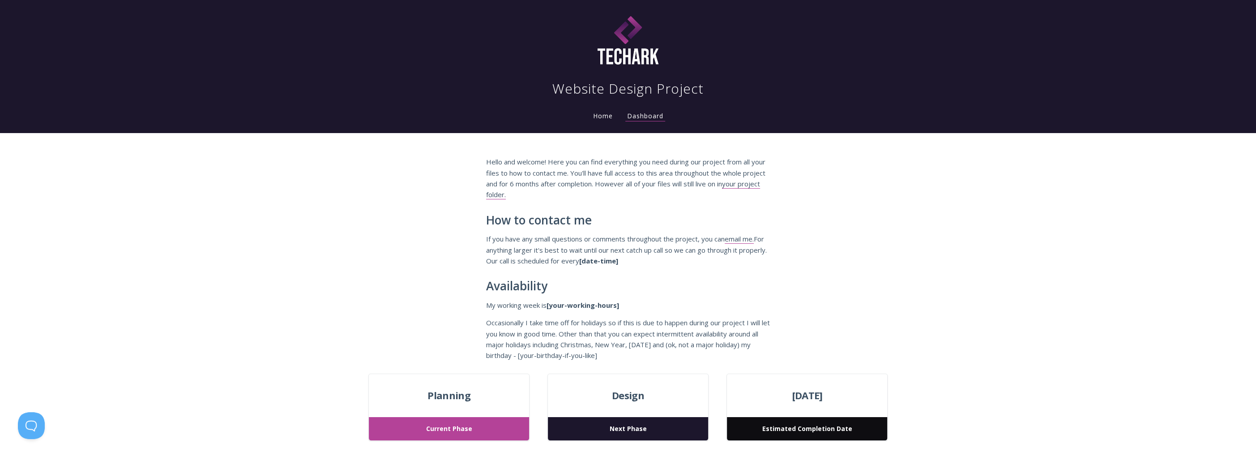
click at [613, 110] on li "Home" at bounding box center [603, 113] width 34 height 18
click at [609, 115] on link "Home" at bounding box center [602, 115] width 23 height 9
